Goal: Find specific page/section: Find specific page/section

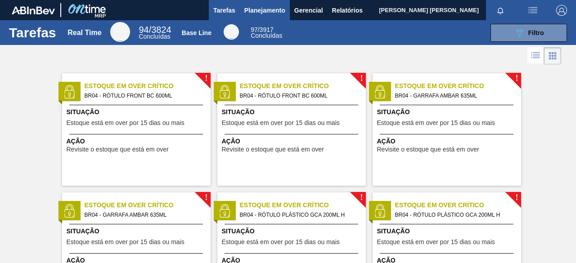
click at [265, 12] on span "Planejamento" at bounding box center [264, 10] width 41 height 11
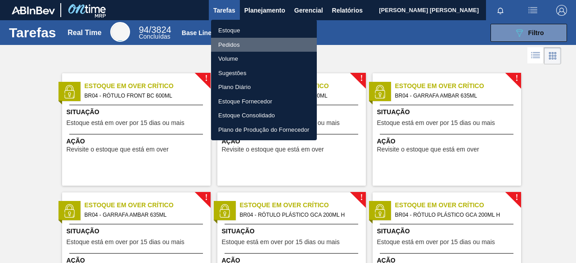
click at [228, 49] on li "Pedidos" at bounding box center [264, 45] width 106 height 14
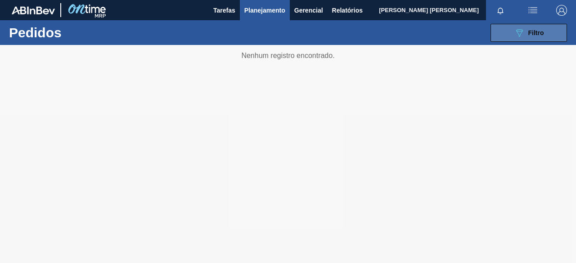
click at [537, 32] on span "Filtro" at bounding box center [536, 32] width 16 height 7
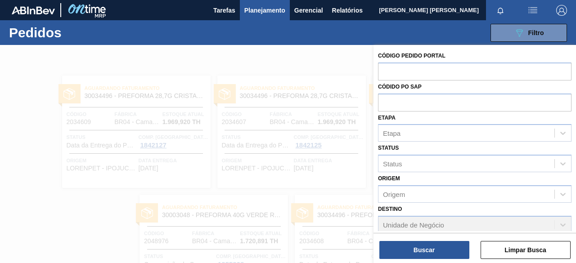
scroll to position [90, 0]
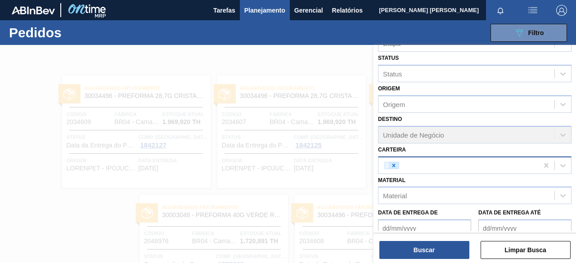
click at [397, 166] on div at bounding box center [394, 165] width 10 height 6
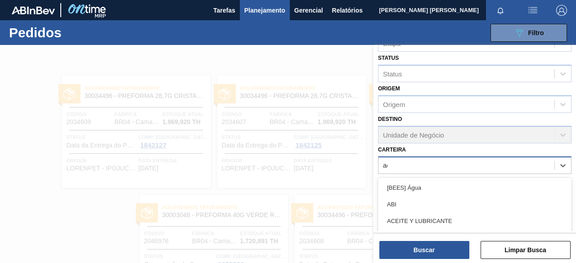
scroll to position [52, 0]
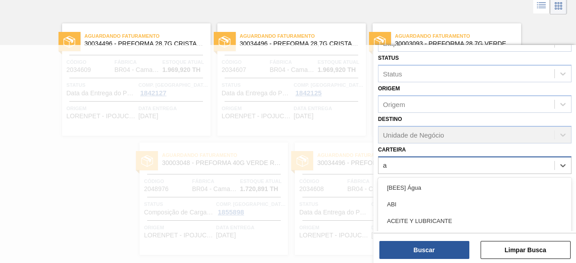
type input "aç"
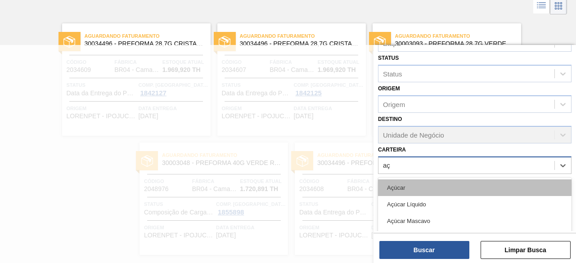
click at [402, 187] on div "Açúcar" at bounding box center [474, 187] width 193 height 17
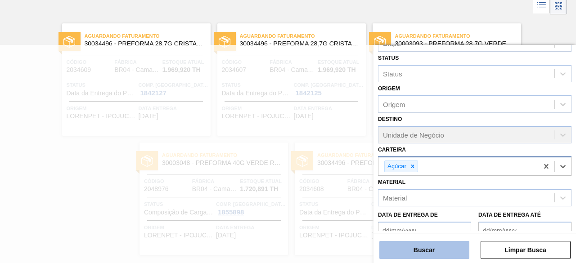
click at [442, 247] on button "Buscar" at bounding box center [424, 250] width 90 height 18
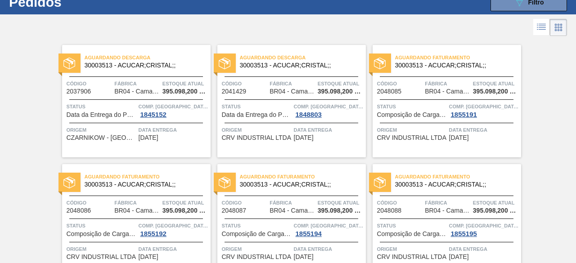
scroll to position [45, 0]
